Goal: Transaction & Acquisition: Purchase product/service

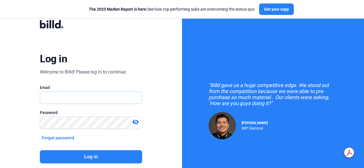
type input "[PERSON_NAME][EMAIL_ADDRESS][DOMAIN_NAME]"
click at [98, 158] on button "Log in" at bounding box center [91, 156] width 102 height 13
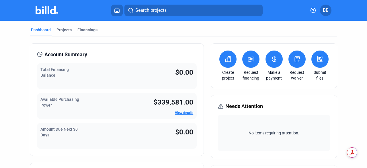
click at [179, 111] on link "View details" at bounding box center [184, 113] width 18 height 4
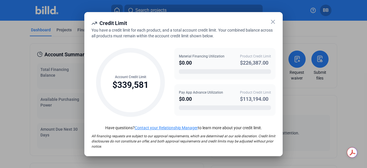
click at [271, 22] on icon at bounding box center [273, 21] width 7 height 7
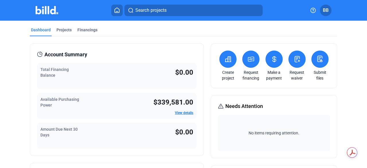
click at [248, 65] on button at bounding box center [250, 58] width 17 height 17
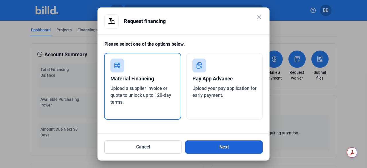
click at [217, 144] on button "Next" at bounding box center [223, 146] width 77 height 13
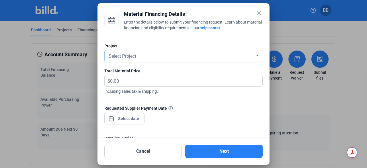
click at [256, 56] on div at bounding box center [257, 55] width 3 height 1
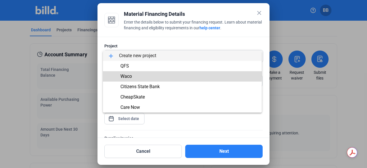
click at [175, 73] on span "Waco" at bounding box center [183, 76] width 150 height 10
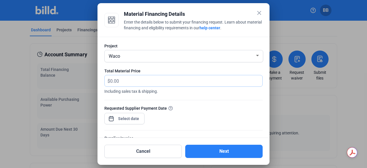
click at [144, 77] on input "text" at bounding box center [186, 80] width 152 height 11
type input "99,372.91"
click at [132, 118] on div "close Material Financing Details Enter the details below to submit your financi…" at bounding box center [183, 84] width 367 height 168
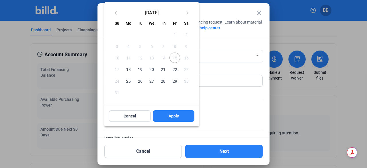
click at [132, 68] on span "18" at bounding box center [128, 69] width 10 height 10
click at [166, 114] on button "Apply" at bounding box center [174, 115] width 42 height 11
type input "[DATE]"
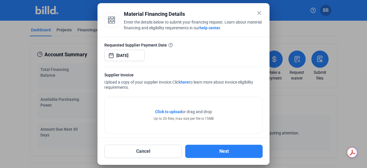
scroll to position [63, 0]
click at [166, 111] on span "Click to upload" at bounding box center [168, 111] width 27 height 5
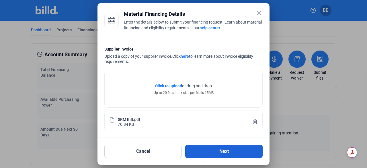
click at [225, 148] on button "Next" at bounding box center [223, 151] width 77 height 13
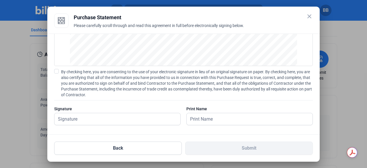
scroll to position [79, 0]
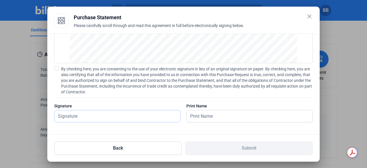
click at [114, 120] on input "text" at bounding box center [117, 116] width 126 height 12
click at [54, 65] on div "PURCHASE STATEMENT This PURCHASE STATEMENT is being executed and delivered purs…" at bounding box center [183, 44] width 259 height 167
click at [56, 68] on span at bounding box center [56, 68] width 5 height 5
click at [0, 0] on input "By checking here, you are consenting to the use of your electronic signature in…" at bounding box center [0, 0] width 0 height 0
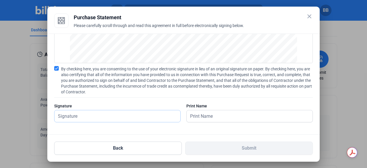
click at [93, 112] on input "text" at bounding box center [117, 116] width 126 height 12
type input "[PERSON_NAME]"
click at [201, 116] on input "text" at bounding box center [247, 116] width 120 height 12
type input "[PERSON_NAME]"
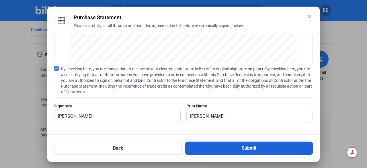
click at [237, 145] on button "Submit" at bounding box center [249, 147] width 128 height 13
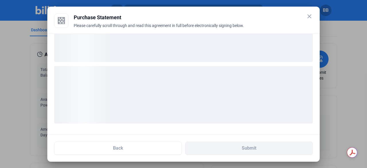
scroll to position [35, 0]
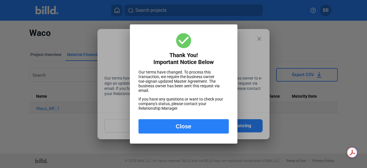
click at [178, 130] on button "Close" at bounding box center [183, 126] width 90 height 14
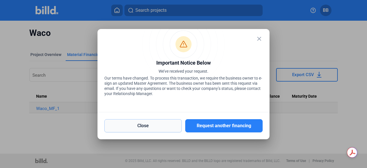
click at [146, 124] on button "Close" at bounding box center [142, 125] width 77 height 13
